Goal: Check status: Check status

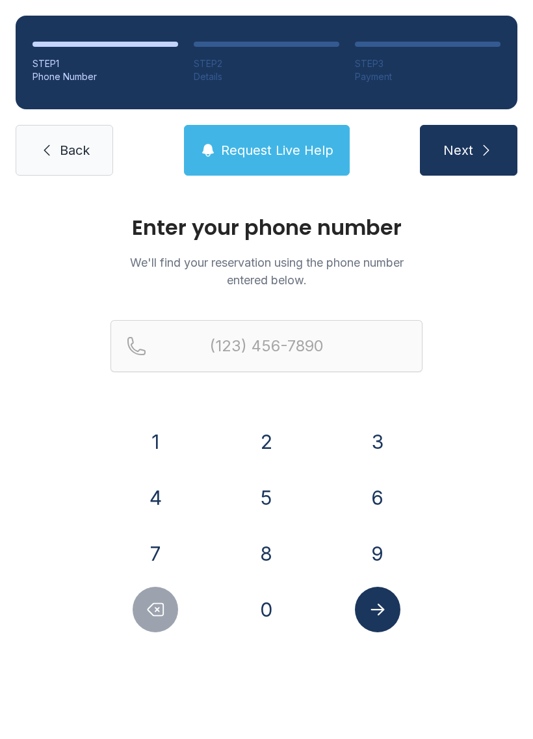
click at [157, 500] on button "4" at bounding box center [156, 498] width 46 height 46
click at [265, 610] on button "0" at bounding box center [267, 610] width 46 height 46
click at [157, 495] on button "4" at bounding box center [156, 498] width 46 height 46
click at [366, 443] on button "3" at bounding box center [378, 442] width 46 height 46
click at [158, 545] on button "7" at bounding box center [156, 554] width 46 height 46
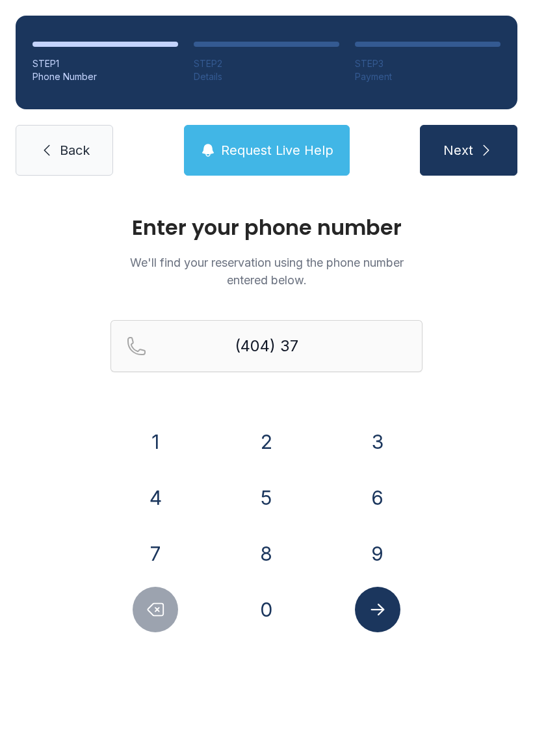
click at [381, 505] on button "6" at bounding box center [378, 498] width 46 height 46
click at [264, 435] on button "2" at bounding box center [267, 442] width 46 height 46
click at [259, 437] on button "2" at bounding box center [267, 442] width 46 height 46
click at [373, 548] on button "9" at bounding box center [378, 554] width 46 height 46
click at [256, 612] on button "0" at bounding box center [267, 610] width 46 height 46
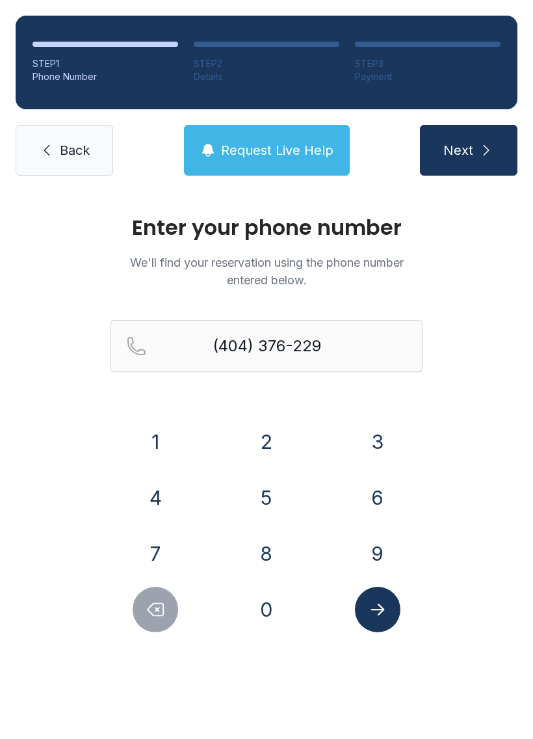
type input "[PHONE_NUMBER]"
click at [372, 610] on icon "Submit lookup form" at bounding box center [378, 610] width 14 height 12
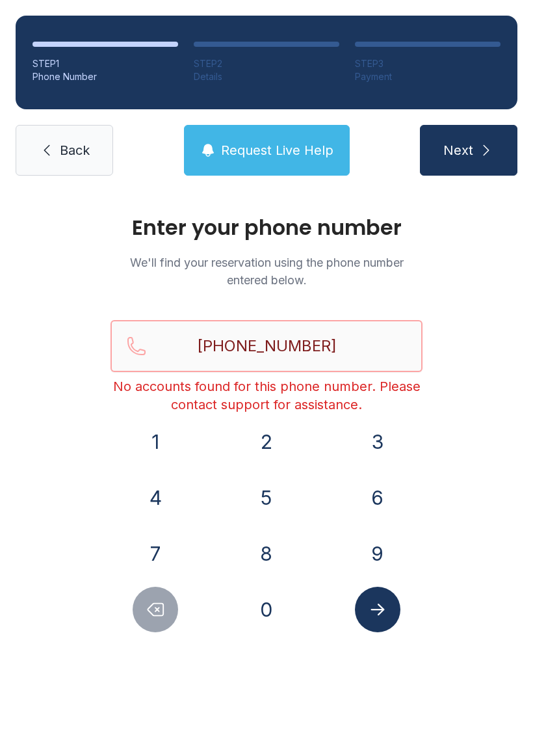
click at [367, 344] on input "[PHONE_NUMBER]" at bounding box center [267, 346] width 312 height 52
click at [468, 150] on button "Next" at bounding box center [469, 150] width 98 height 51
click at [301, 155] on span "Request Live Help" at bounding box center [277, 150] width 113 height 18
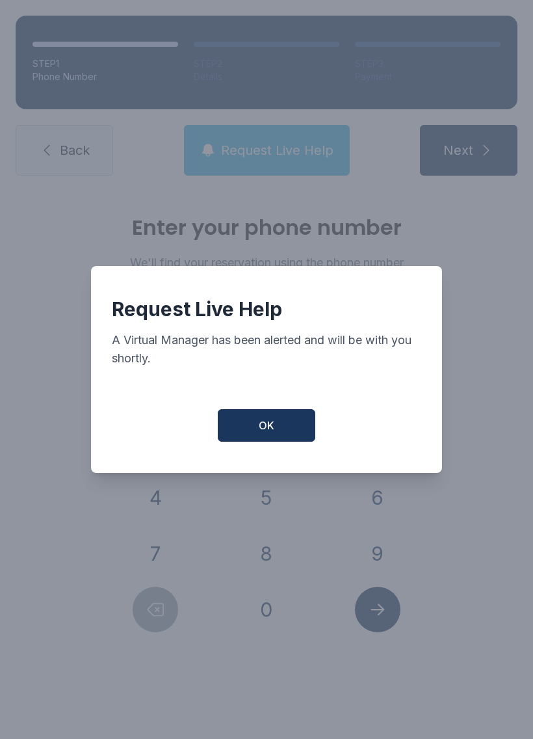
click at [269, 427] on span "OK" at bounding box center [267, 426] width 16 height 16
